Goal: Navigation & Orientation: Find specific page/section

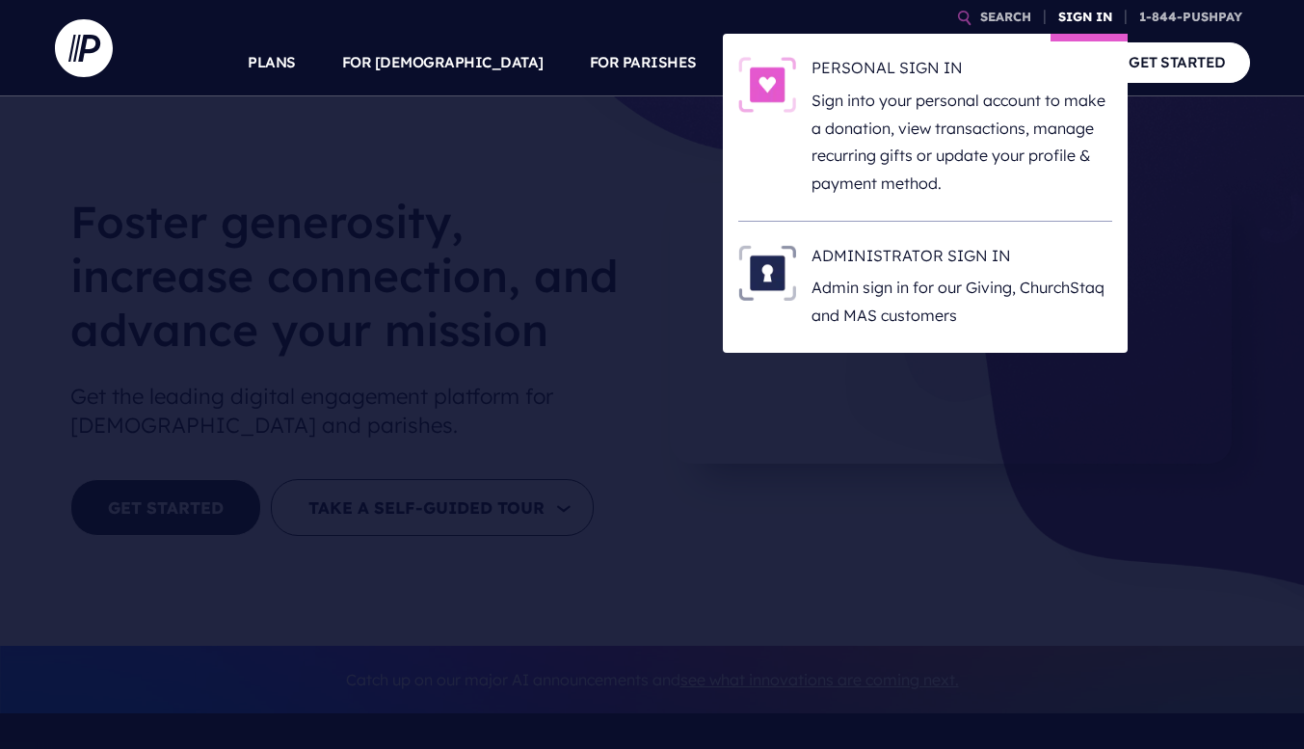
click at [1089, 19] on link "SIGN IN" at bounding box center [1085, 17] width 69 height 34
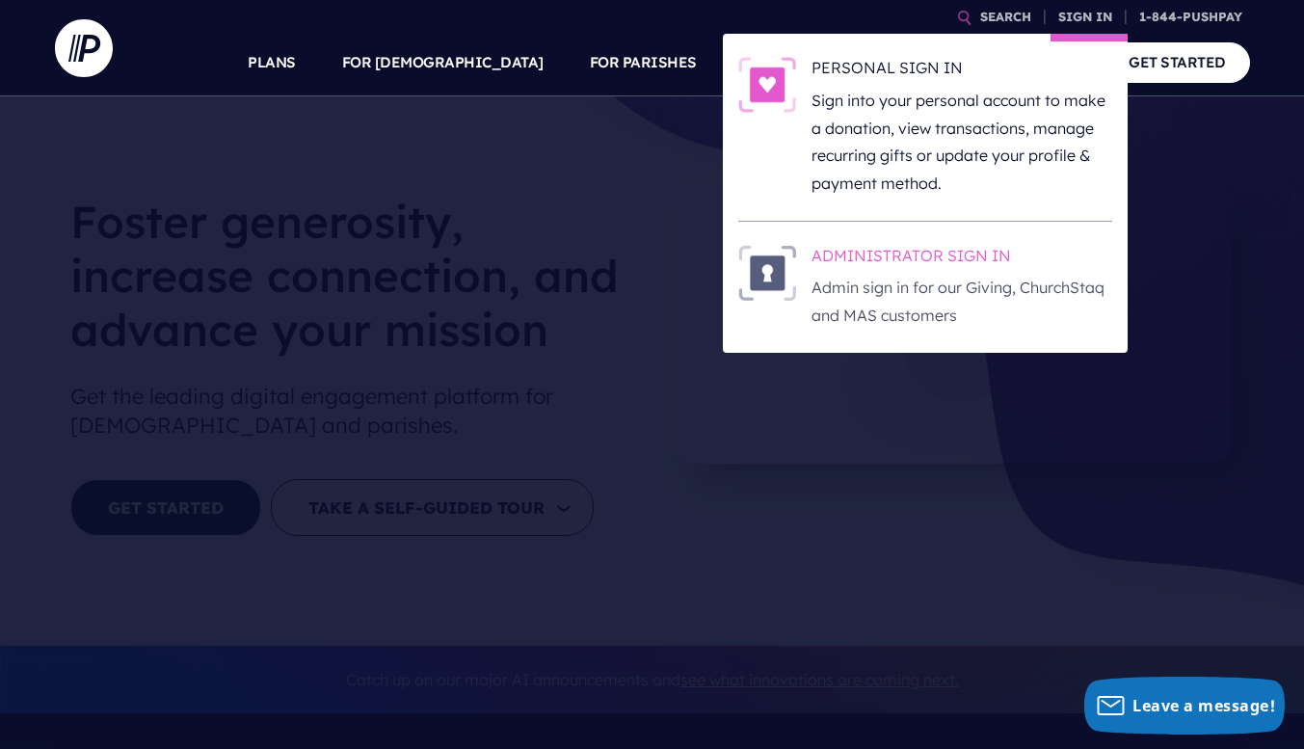
click at [977, 261] on h6 "ADMINISTRATOR SIGN IN" at bounding box center [962, 259] width 301 height 29
click at [1088, 19] on link "SIGN IN" at bounding box center [1085, 17] width 69 height 34
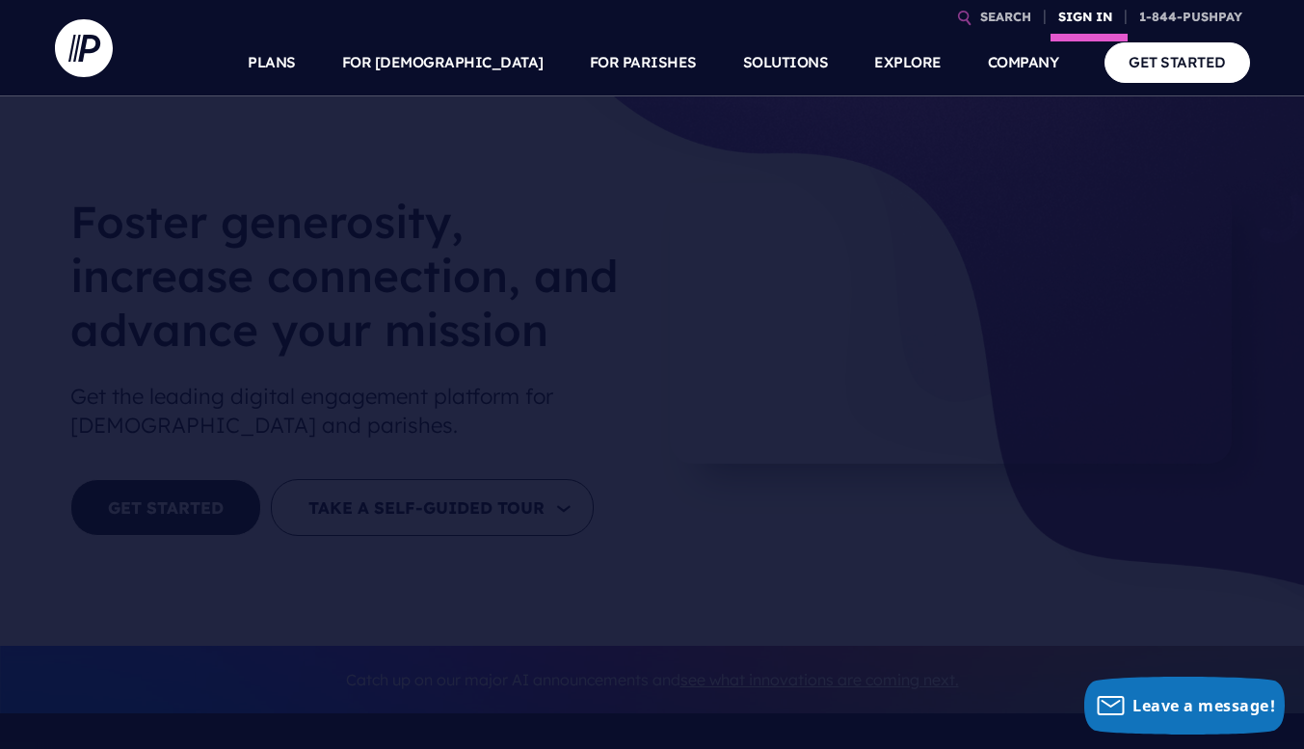
click at [1091, 18] on link "SIGN IN" at bounding box center [1085, 17] width 69 height 34
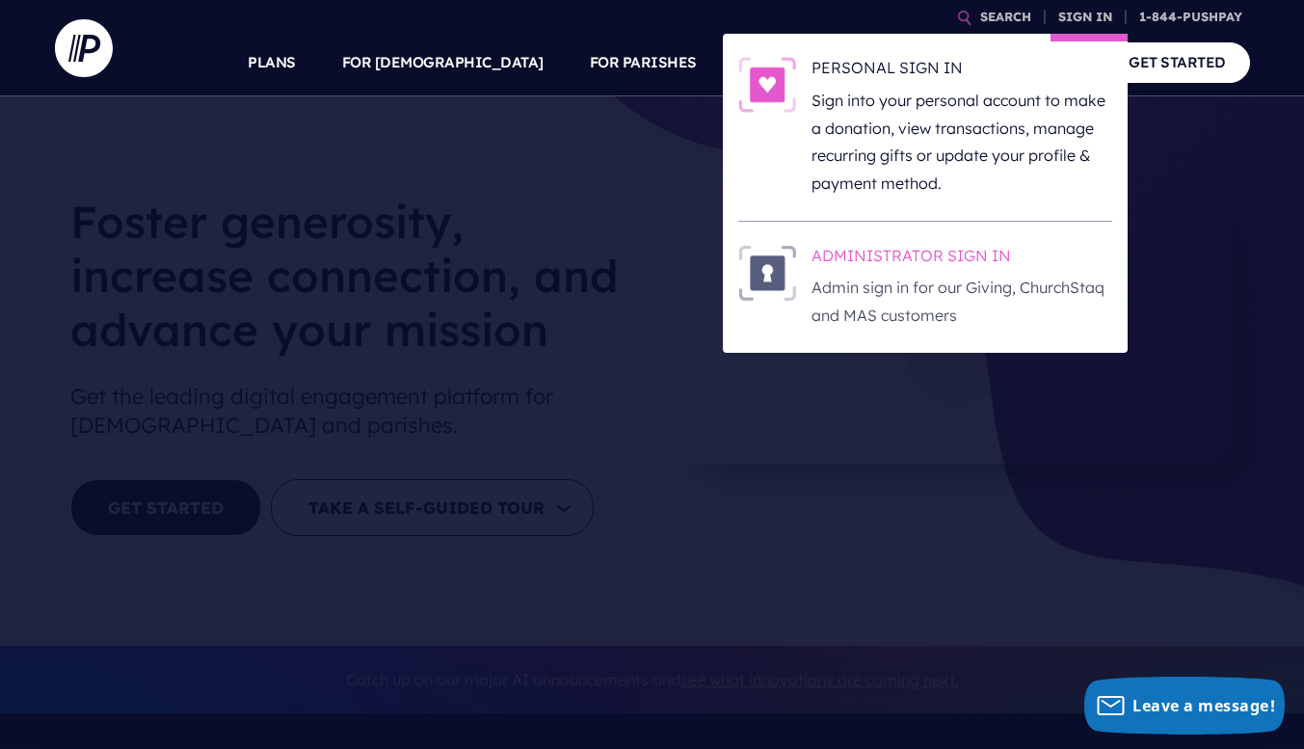
click at [925, 262] on h6 "ADMINISTRATOR SIGN IN" at bounding box center [962, 259] width 301 height 29
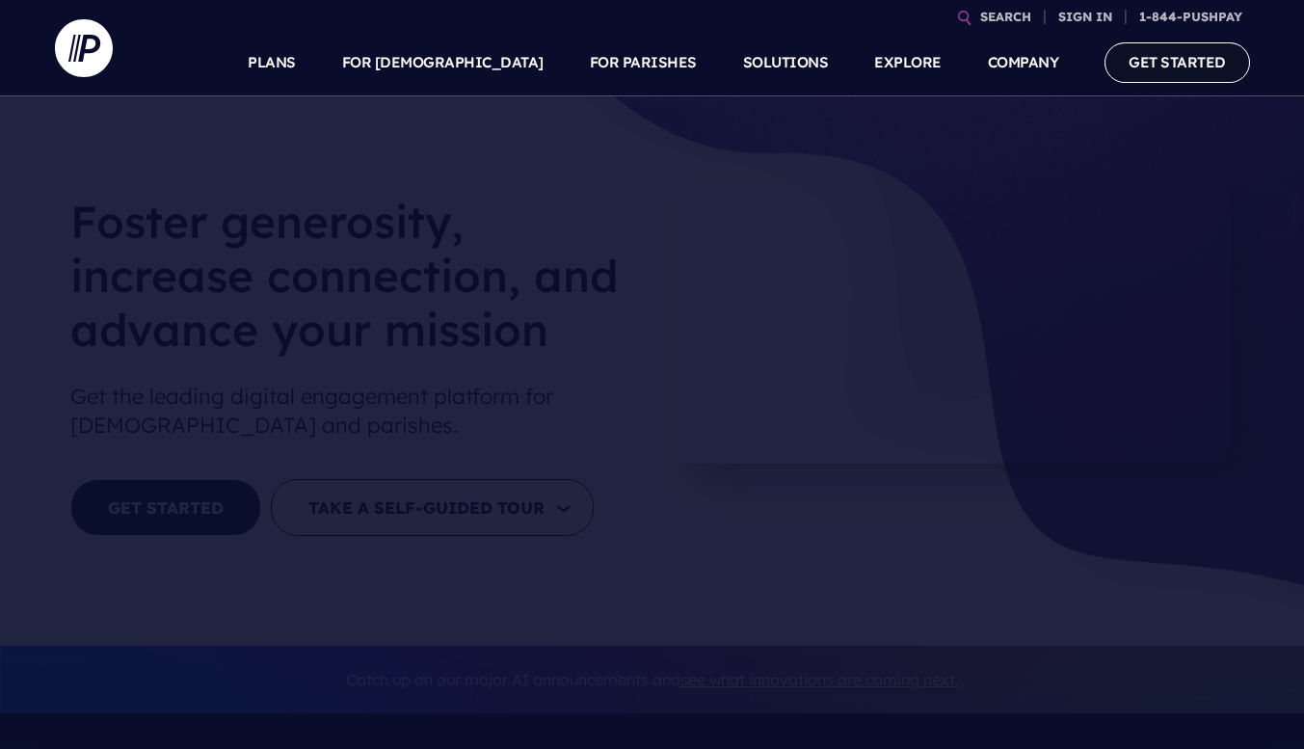
click at [1091, 35] on li "GET STARTED" at bounding box center [1166, 62] width 169 height 67
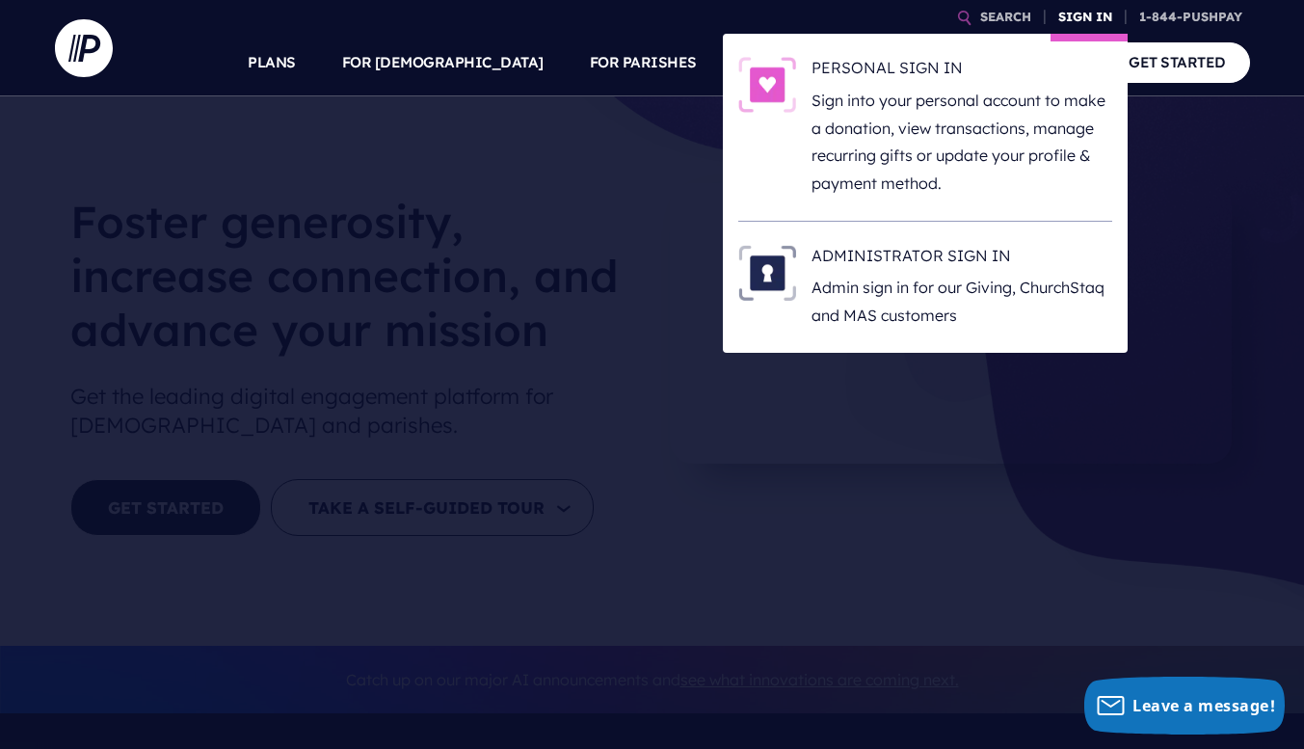
click at [1089, 22] on link "SIGN IN" at bounding box center [1085, 17] width 69 height 34
click at [954, 273] on h6 "ADMINISTRATOR SIGN IN" at bounding box center [962, 259] width 301 height 29
